Goal: Information Seeking & Learning: Find specific fact

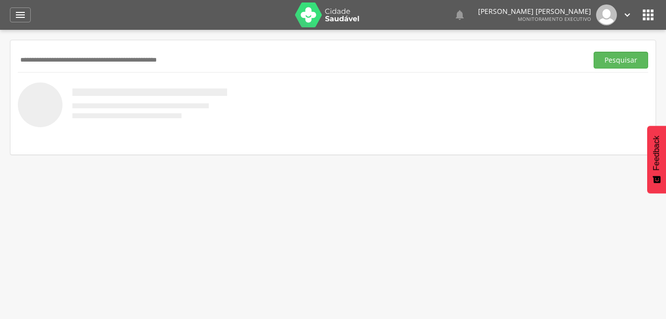
click at [92, 68] on input "text" at bounding box center [301, 60] width 566 height 17
type input "**********"
click at [613, 58] on button "Pesquisar" at bounding box center [621, 60] width 55 height 17
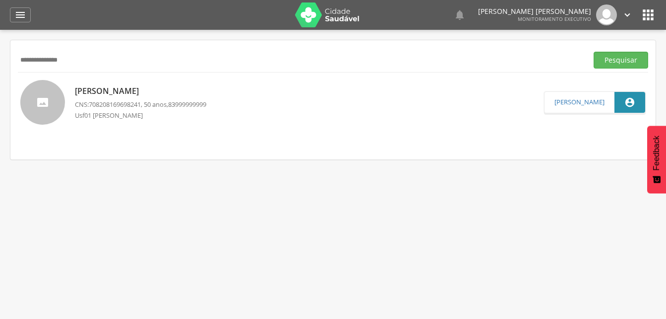
click at [99, 91] on p "[PERSON_NAME]" at bounding box center [140, 90] width 131 height 11
type input "**********"
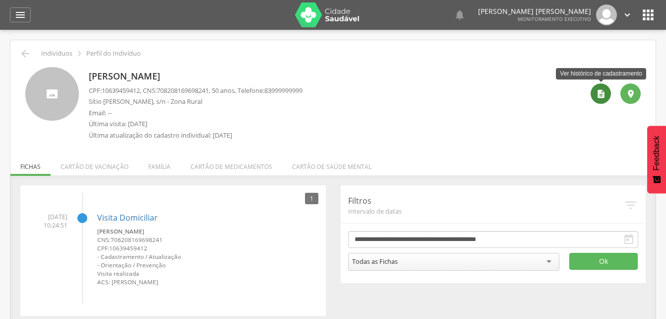
click at [595, 94] on div "" at bounding box center [601, 93] width 20 height 20
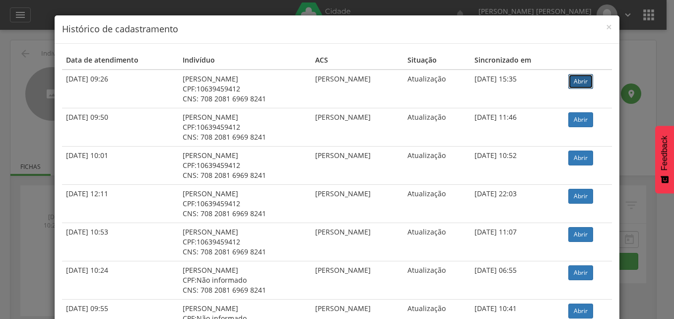
click at [580, 80] on link "Abrir" at bounding box center [580, 81] width 25 height 15
click at [606, 27] on span "×" at bounding box center [609, 27] width 6 height 14
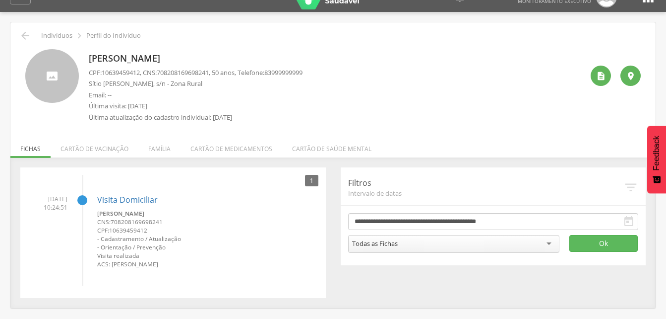
scroll to position [30, 0]
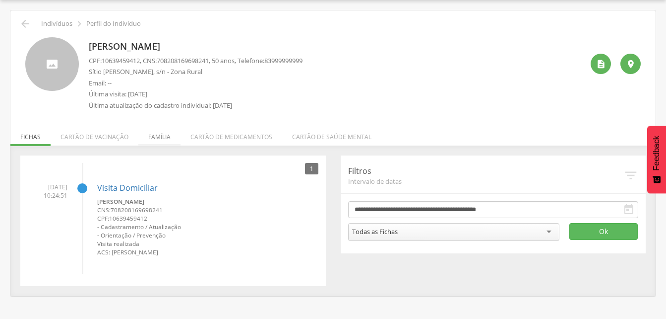
click at [162, 135] on li "Família" at bounding box center [159, 134] width 42 height 23
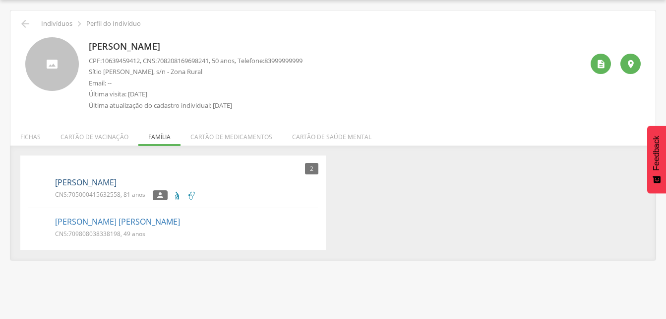
click at [84, 182] on link "[PERSON_NAME]" at bounding box center [86, 182] width 62 height 11
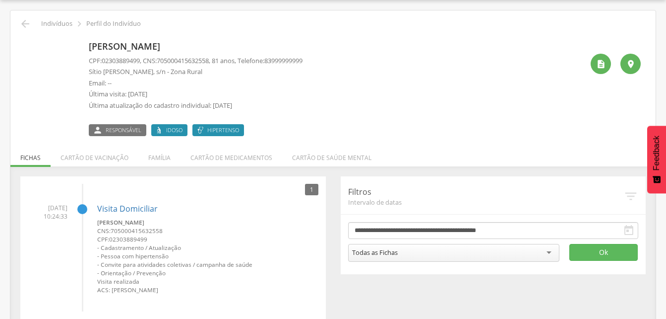
click at [377, 80] on div "Jose Bezerra Limoeiro CPF: 02303889499 , CNS: 705000415632558 , 81 anos, Telefo…" at bounding box center [336, 86] width 495 height 99
click at [606, 67] on div "" at bounding box center [601, 64] width 20 height 20
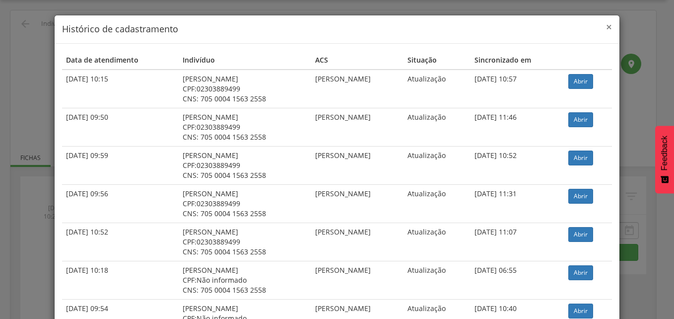
click at [608, 29] on span "×" at bounding box center [609, 27] width 6 height 14
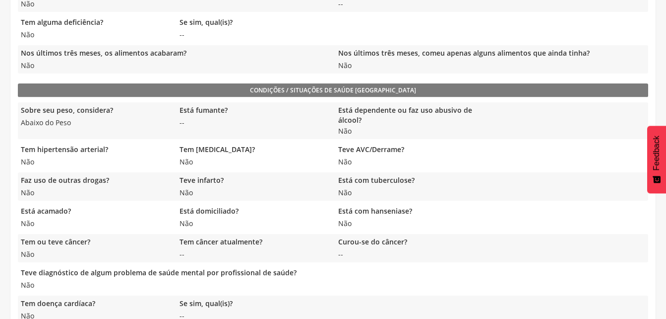
scroll to position [645, 0]
